Goal: Task Accomplishment & Management: Use online tool/utility

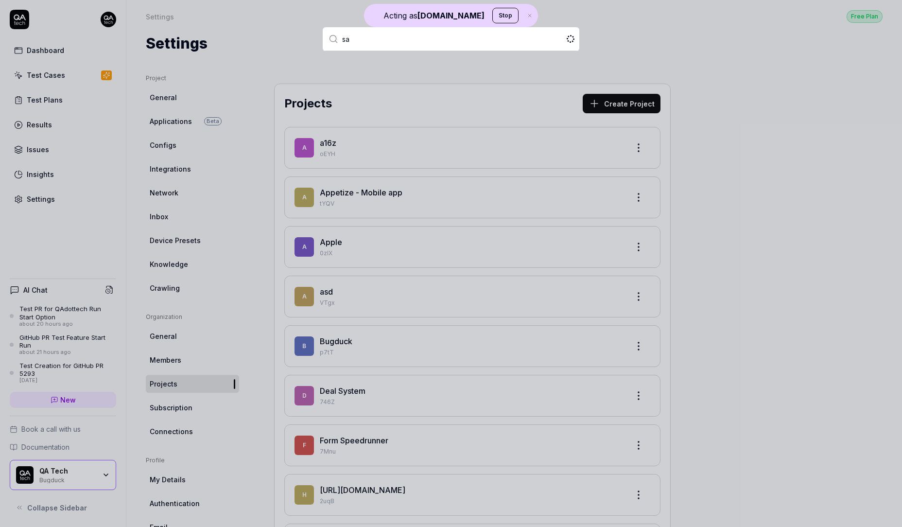
type input "[PERSON_NAME]"
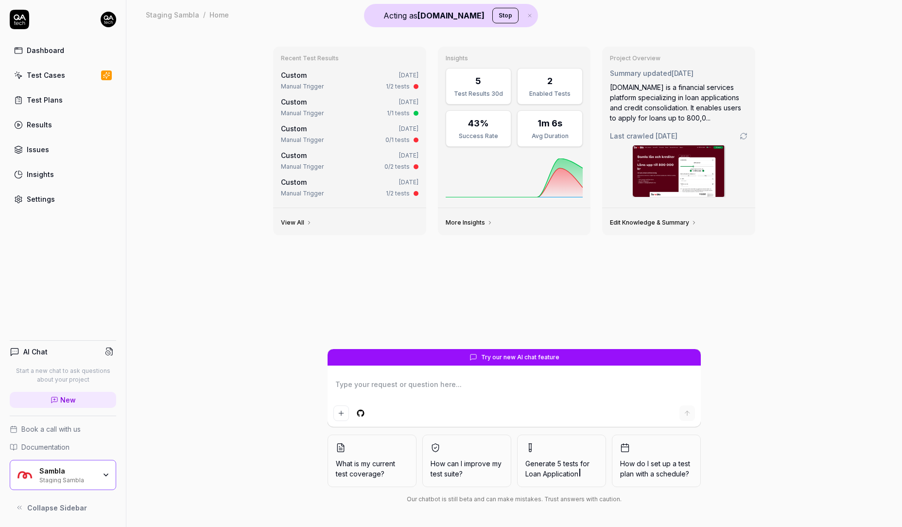
click at [52, 195] on div "Settings" at bounding box center [41, 199] width 28 height 10
type textarea "*"
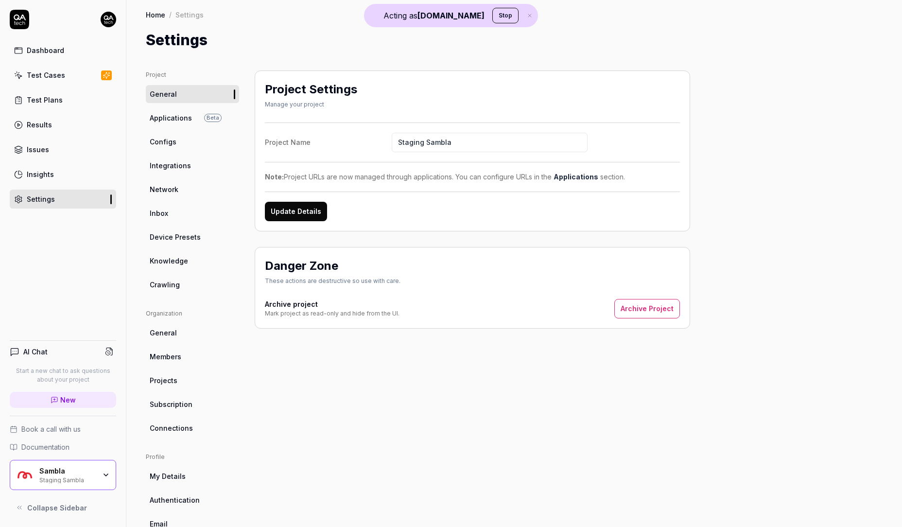
click at [193, 431] on link "Connections" at bounding box center [192, 428] width 93 height 18
click at [180, 407] on span "Subscription" at bounding box center [171, 404] width 43 height 10
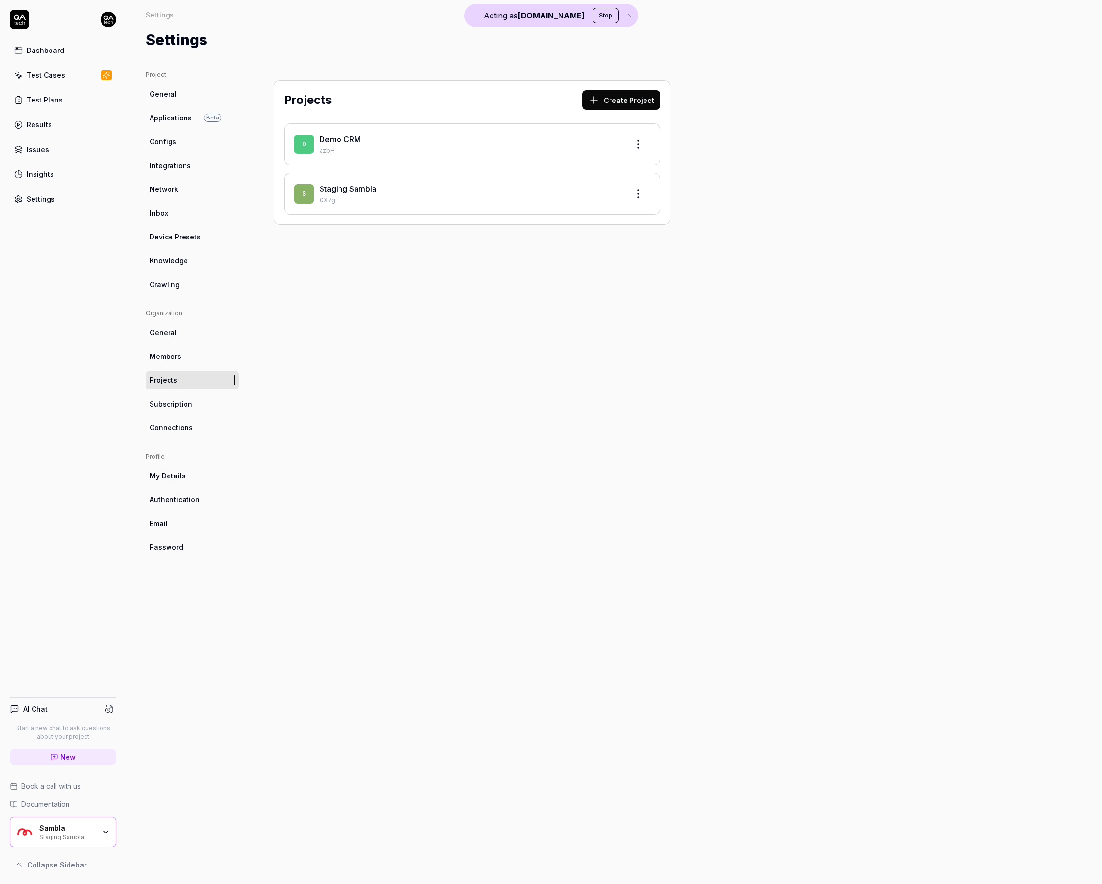
click at [61, 75] on div "Test Cases" at bounding box center [46, 75] width 38 height 10
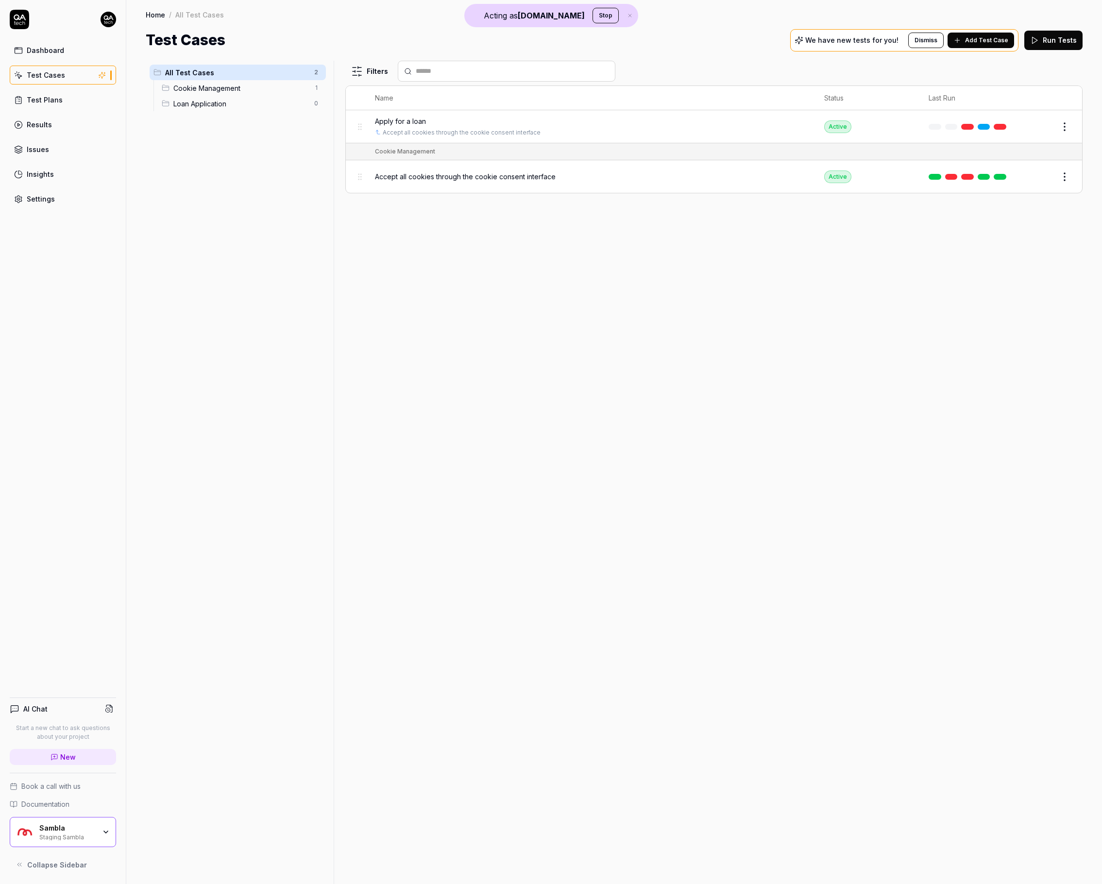
click at [998, 41] on span "Add Test Case" at bounding box center [986, 40] width 43 height 9
